Goal: Task Accomplishment & Management: Manage account settings

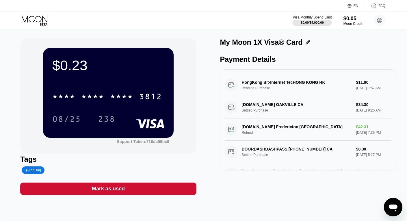
click at [32, 20] on icon at bounding box center [35, 21] width 27 height 10
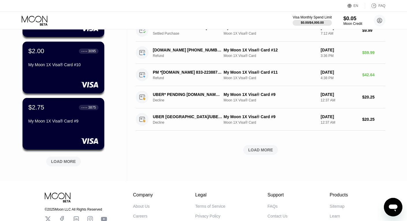
scroll to position [205, 0]
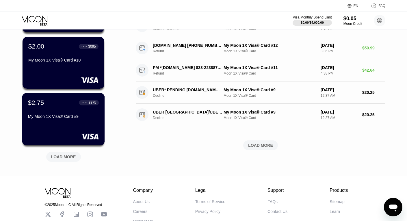
click at [51, 126] on div "$2.75 ● ● ● ● 3875 My Moon 1X Visa® Card #9" at bounding box center [63, 119] width 83 height 52
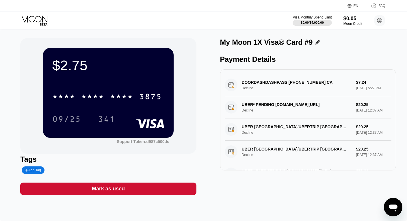
click at [32, 22] on icon at bounding box center [35, 19] width 26 height 7
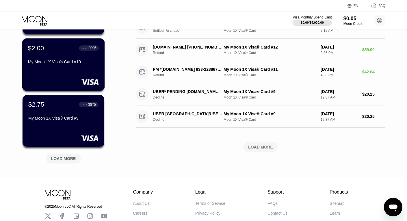
scroll to position [205, 0]
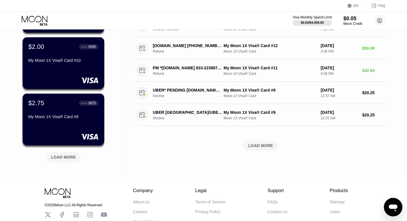
click at [63, 159] on div "LOAD MORE" at bounding box center [63, 157] width 25 height 5
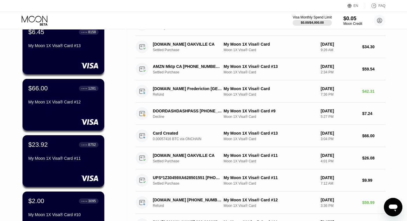
scroll to position [0, 0]
